Goal: Information Seeking & Learning: Learn about a topic

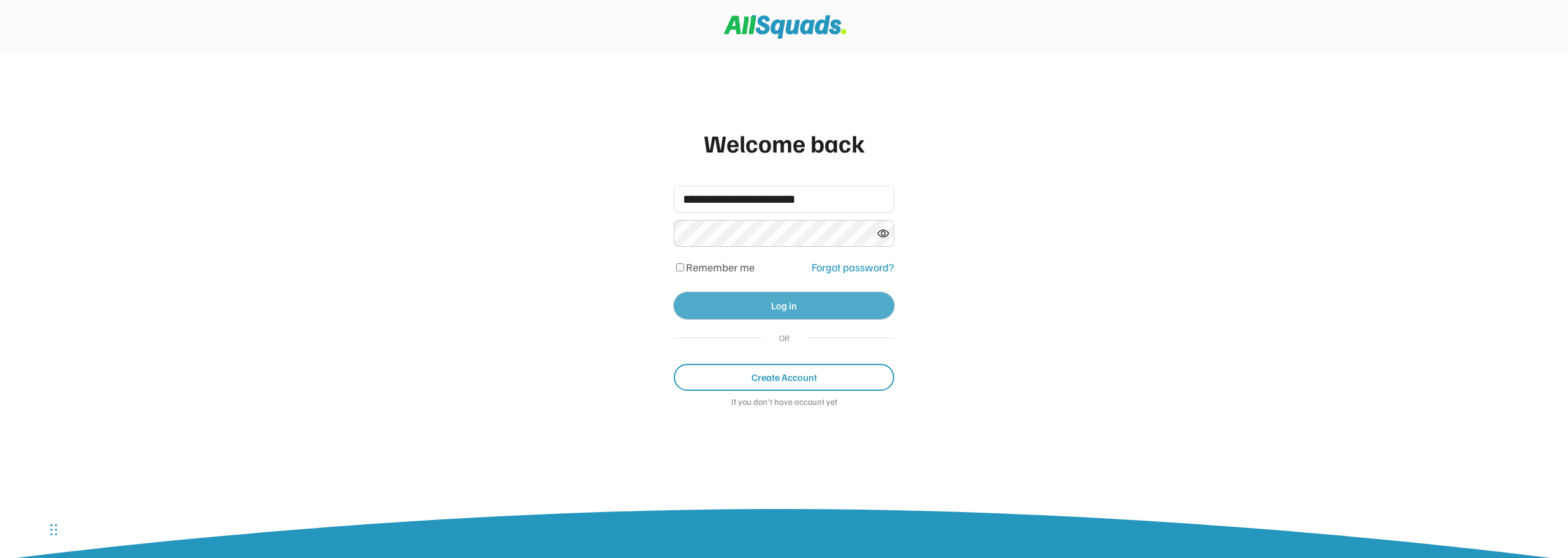
click at [782, 303] on button "Log in" at bounding box center [784, 305] width 221 height 27
click at [785, 313] on button "Log in" at bounding box center [784, 305] width 221 height 27
click at [888, 229] on icon at bounding box center [883, 233] width 12 height 12
click at [785, 306] on button "Log in" at bounding box center [784, 305] width 221 height 27
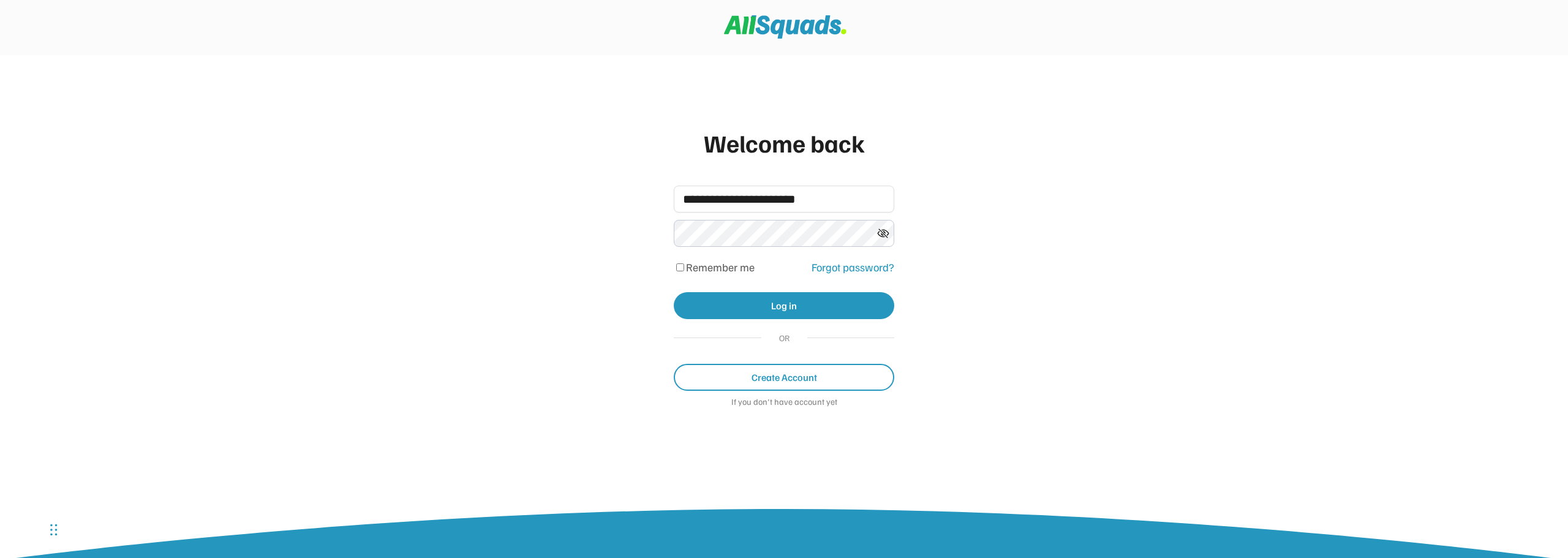
click at [993, 296] on div "**********" at bounding box center [784, 279] width 1568 height 558
click at [828, 305] on button "Log in" at bounding box center [784, 305] width 221 height 27
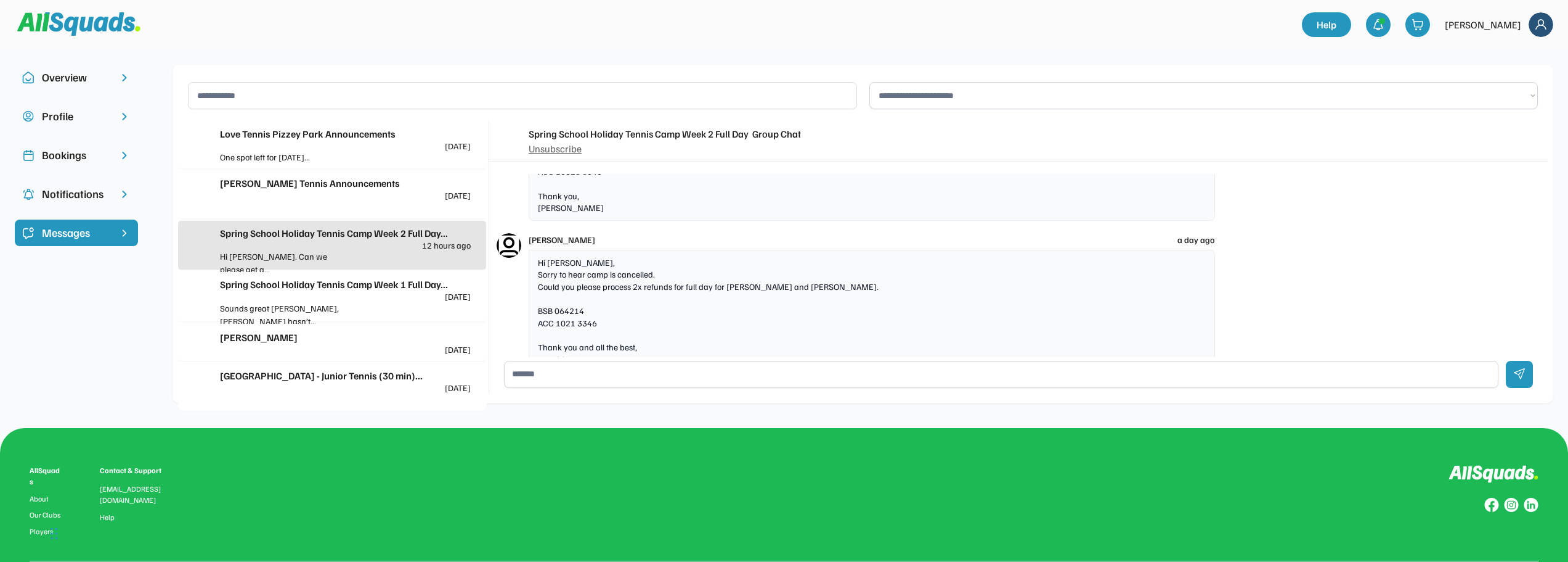
scroll to position [1907, 0]
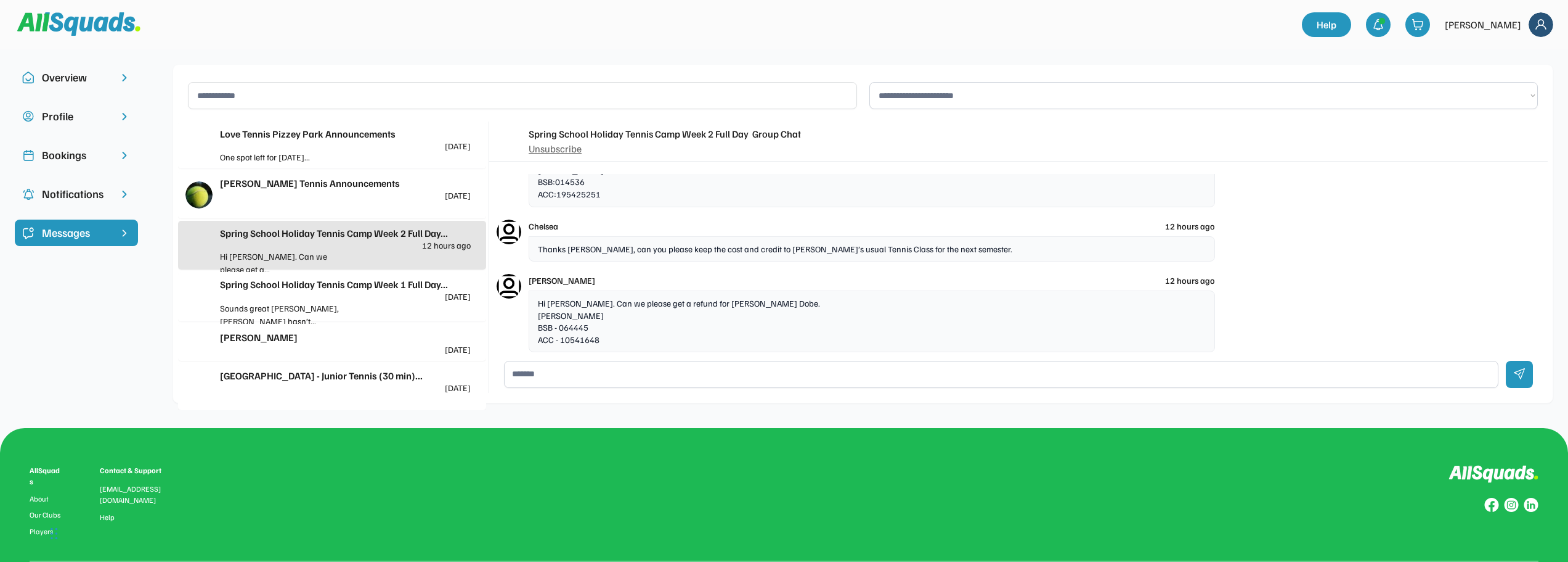
click at [359, 155] on div at bounding box center [408, 157] width 126 height 13
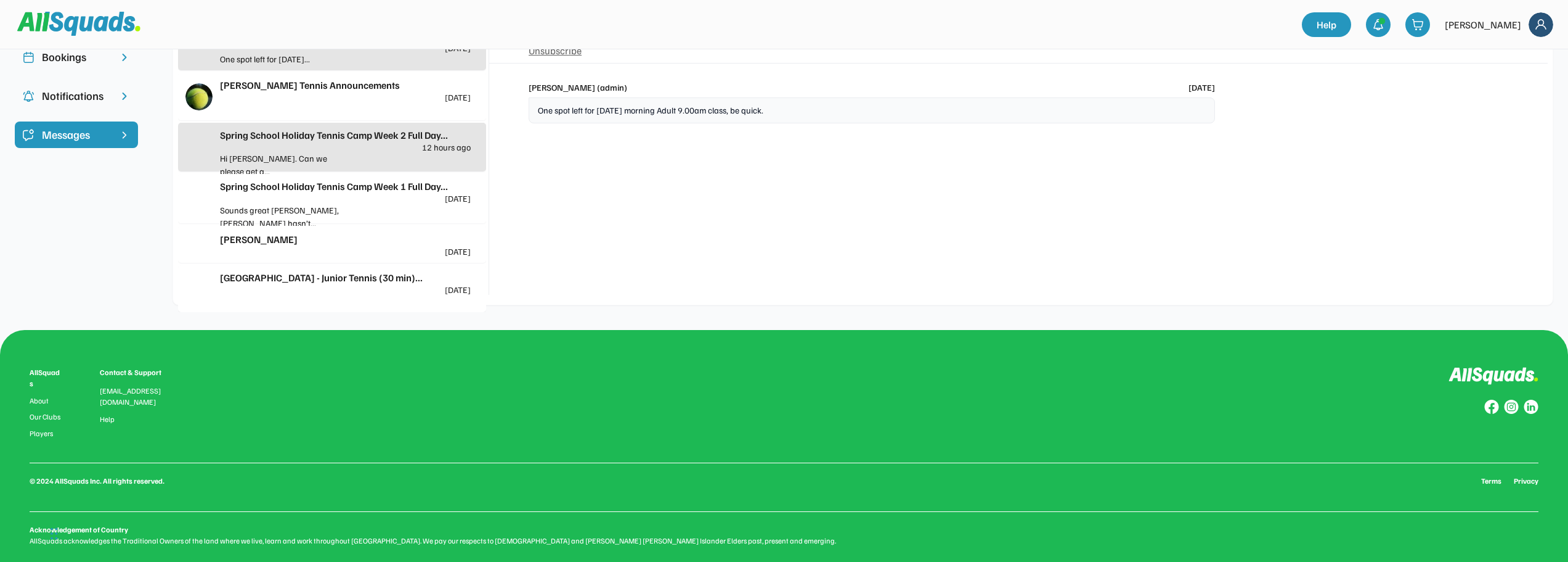
scroll to position [0, 0]
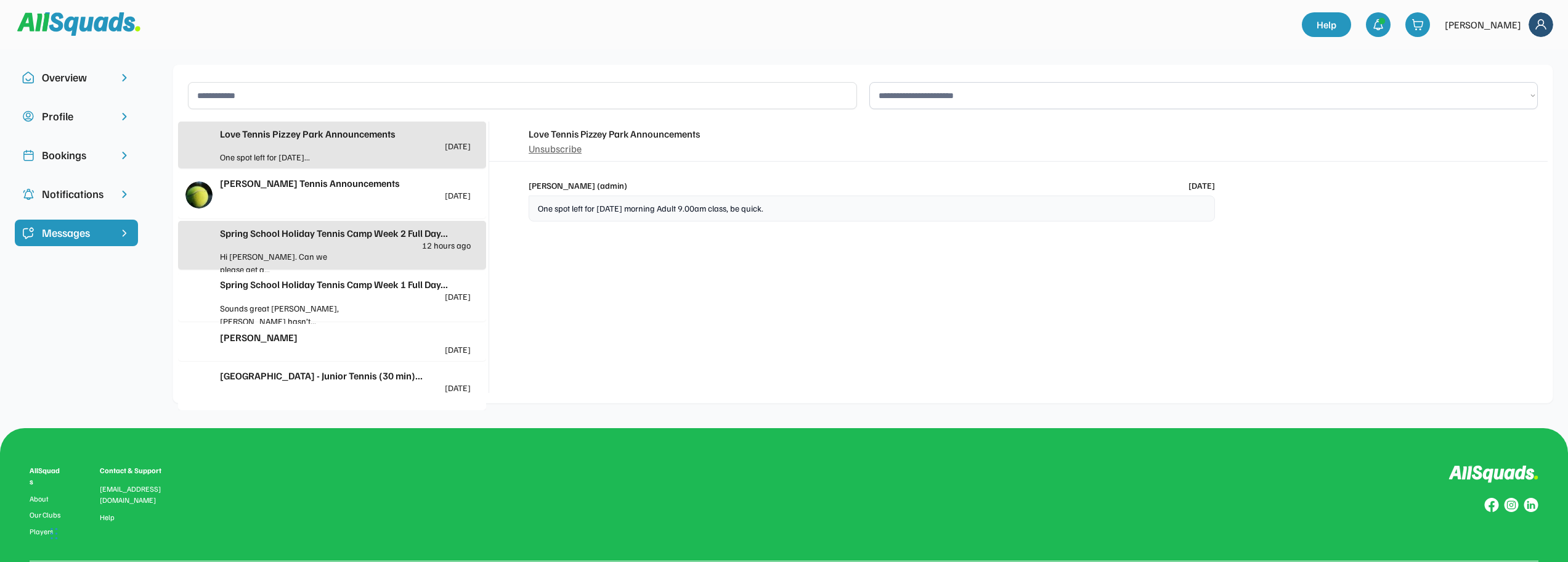
click at [308, 185] on div "[PERSON_NAME] Tennis Announcements" at bounding box center [344, 183] width 250 height 15
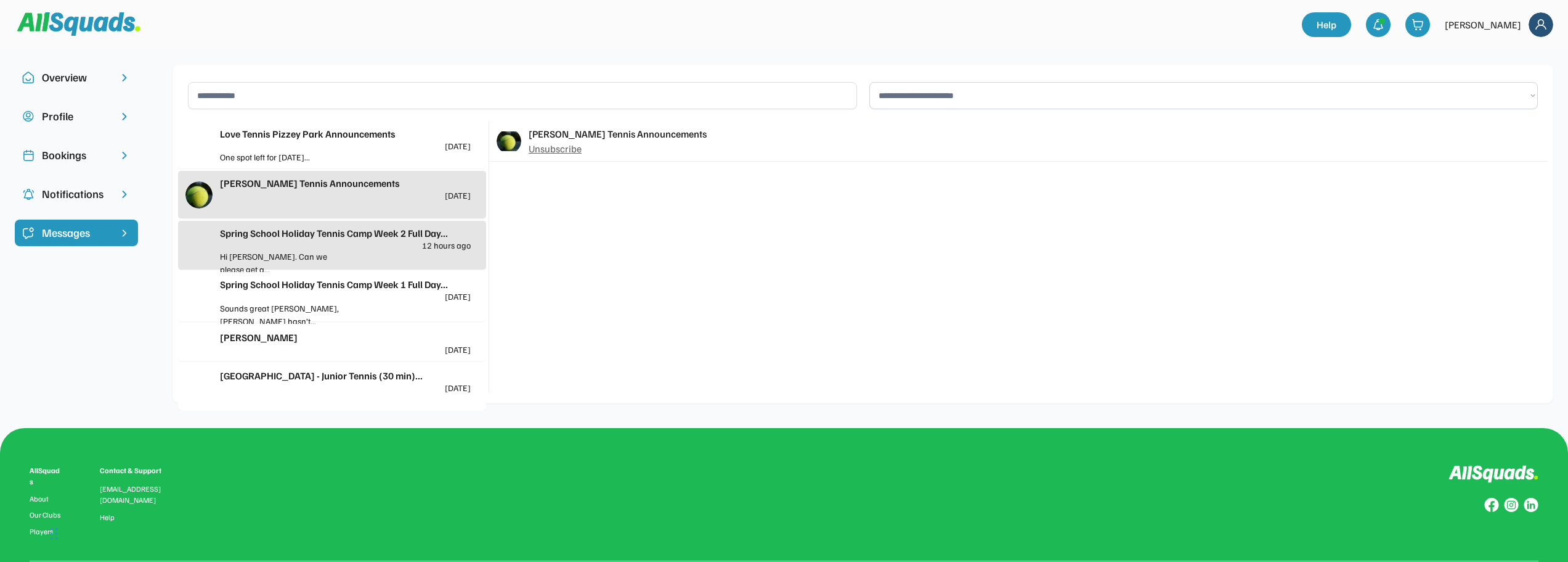
click at [304, 243] on div "Spring School Holiday Tennis Camp Week 2 Full Day... 12 hours ago" at bounding box center [344, 238] width 250 height 24
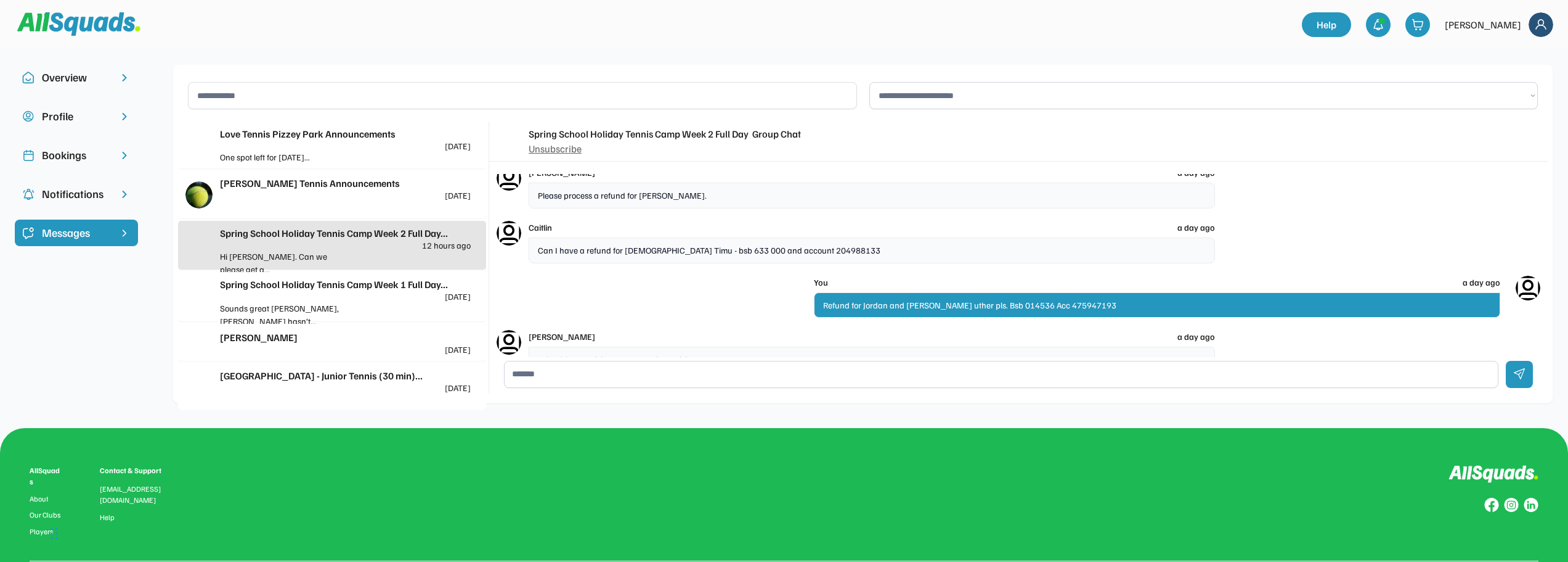
click at [306, 368] on div "[GEOGRAPHIC_DATA] - Junior Tennis (30 min)..." at bounding box center [344, 375] width 250 height 15
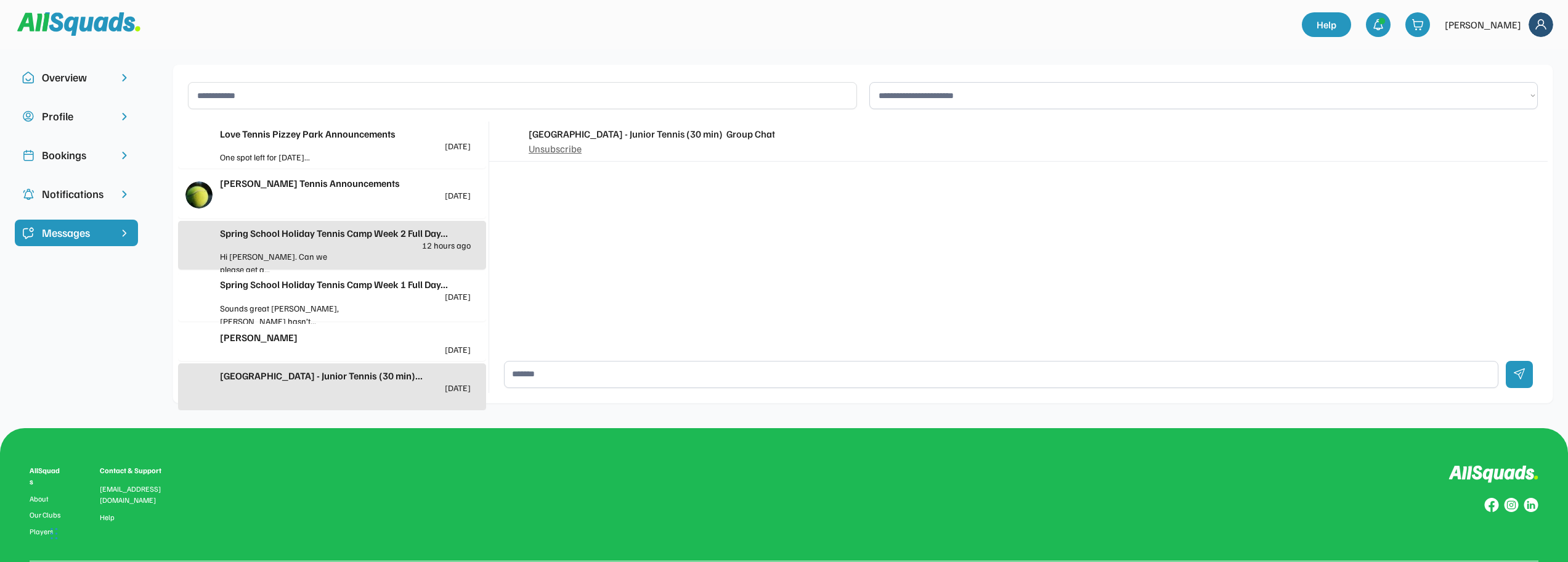
click at [336, 293] on div "Spring School Holiday Tennis Camp Week 1 Full Day... [DATE]" at bounding box center [344, 289] width 250 height 24
